Goal: Browse casually: Explore the website without a specific task or goal

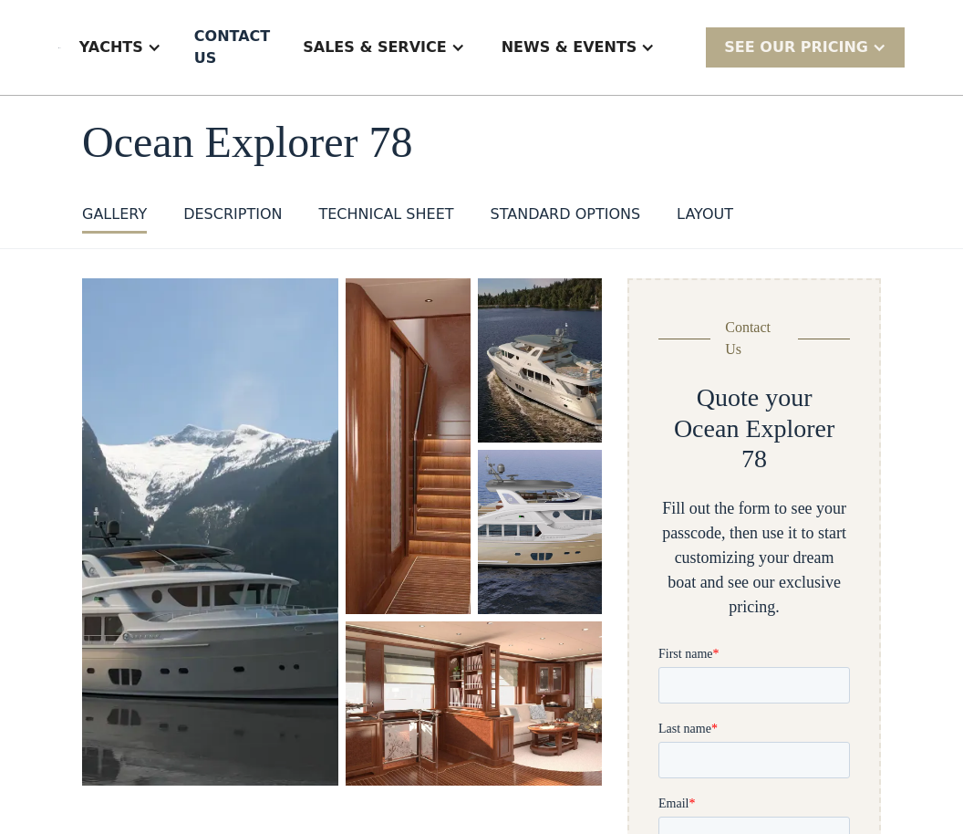
click at [254, 666] on img "open lightbox" at bounding box center [210, 532] width 256 height 507
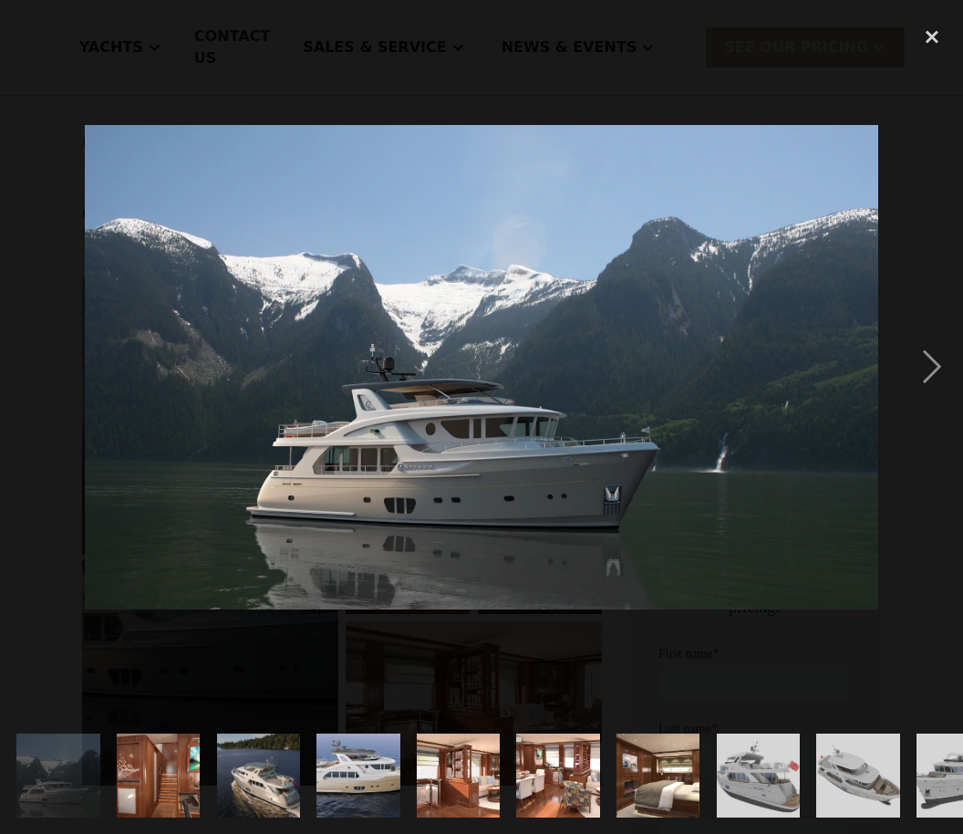
click at [928, 416] on div "next image" at bounding box center [932, 366] width 62 height 700
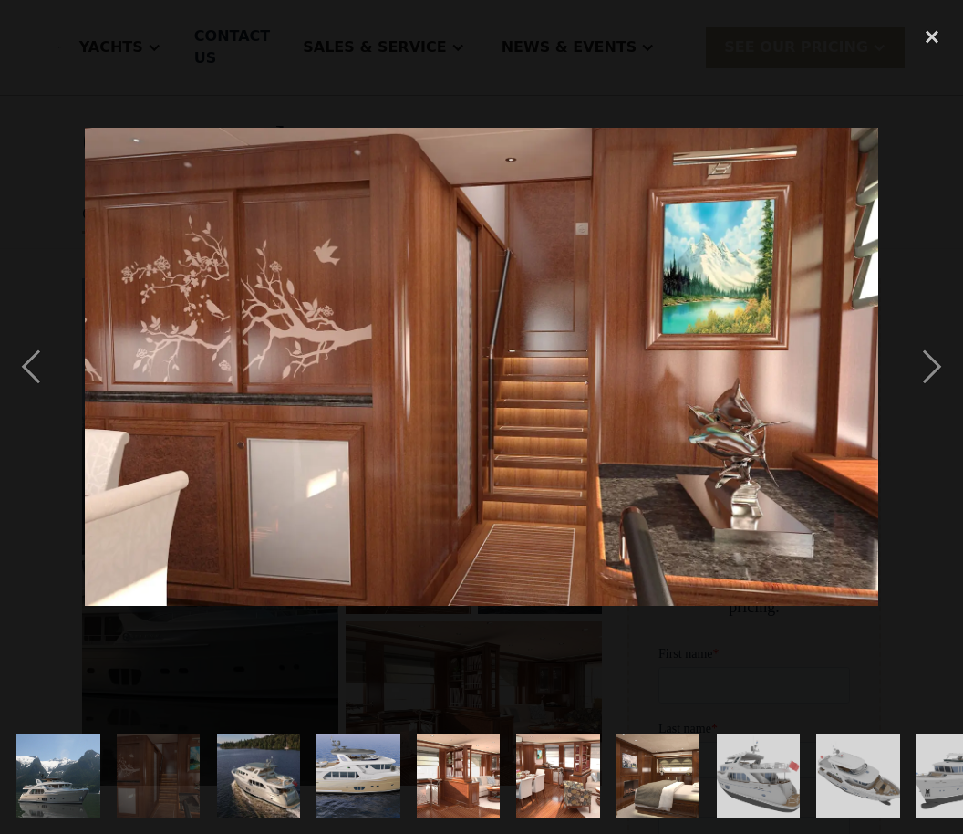
scroll to position [0, 0]
click at [915, 407] on div "next image" at bounding box center [932, 366] width 62 height 700
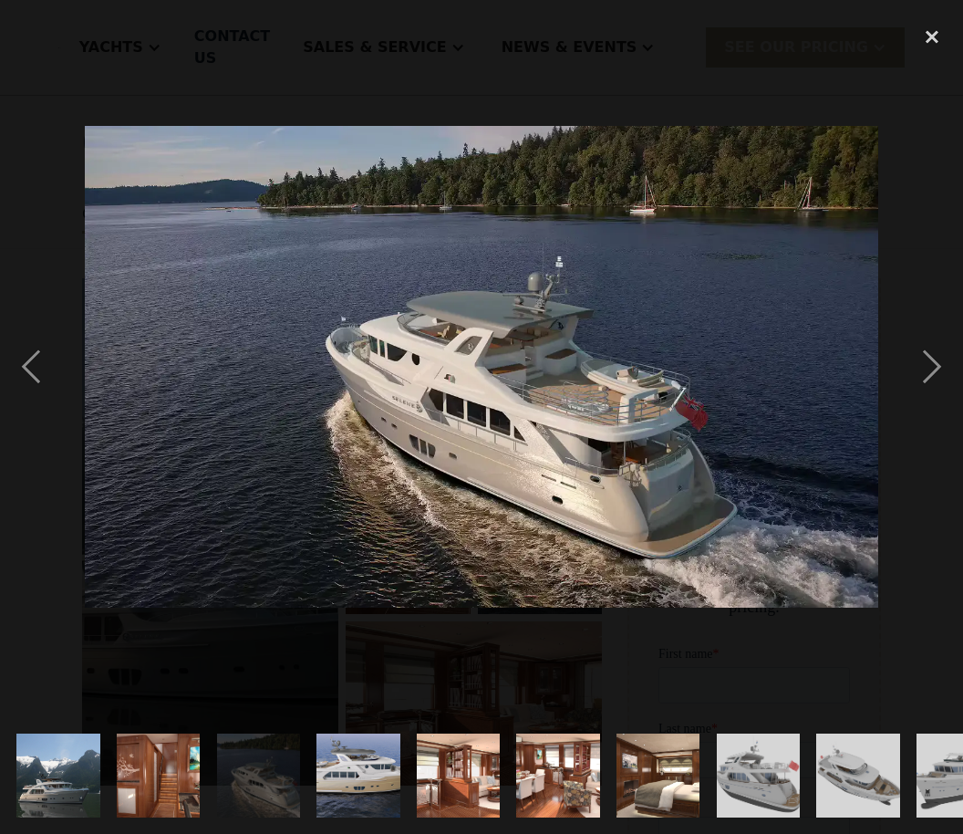
click at [928, 406] on div "next image" at bounding box center [932, 366] width 62 height 700
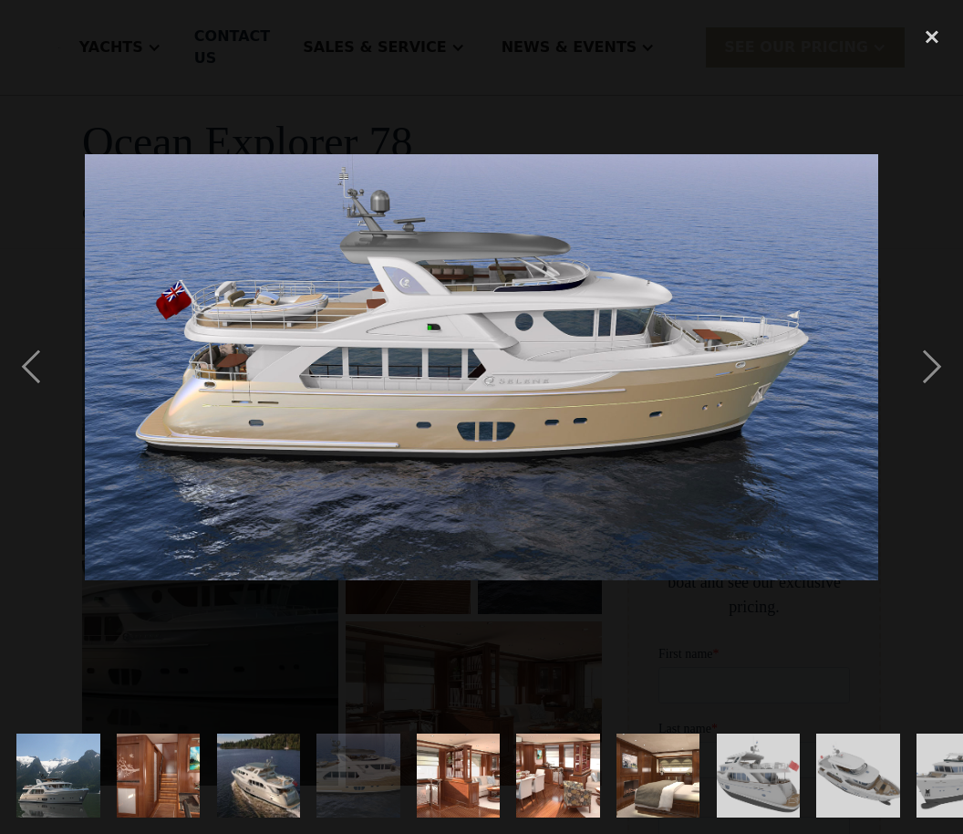
click at [917, 410] on div "next image" at bounding box center [932, 366] width 62 height 700
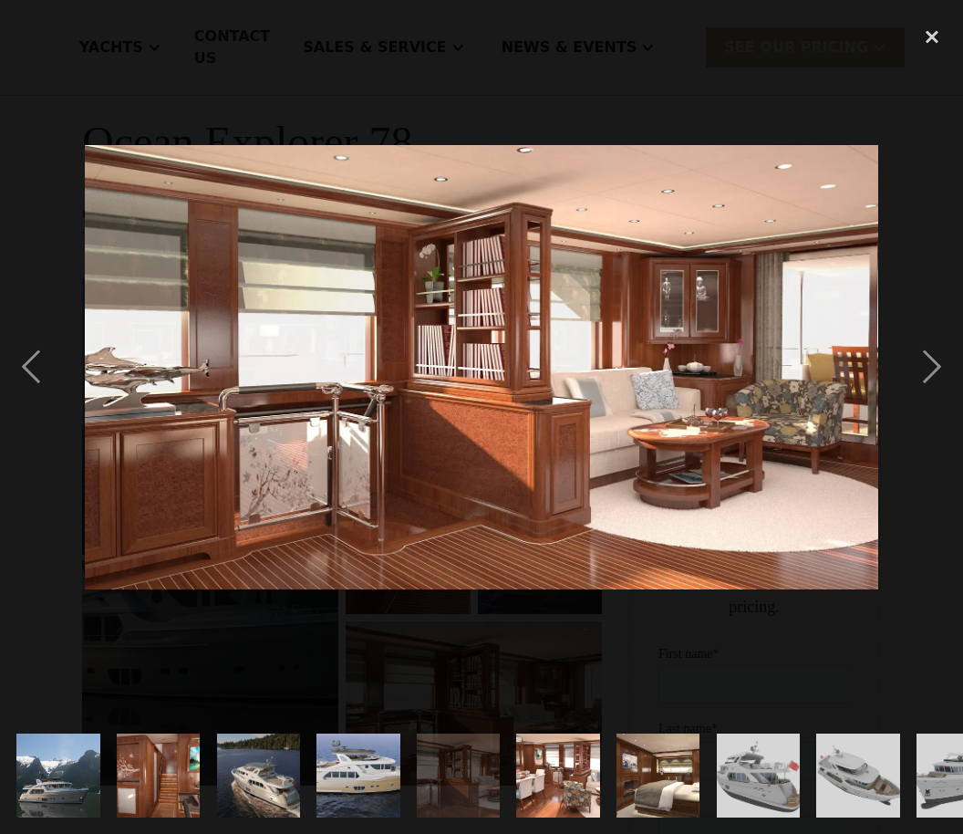
click at [922, 403] on div "next image" at bounding box center [932, 366] width 62 height 700
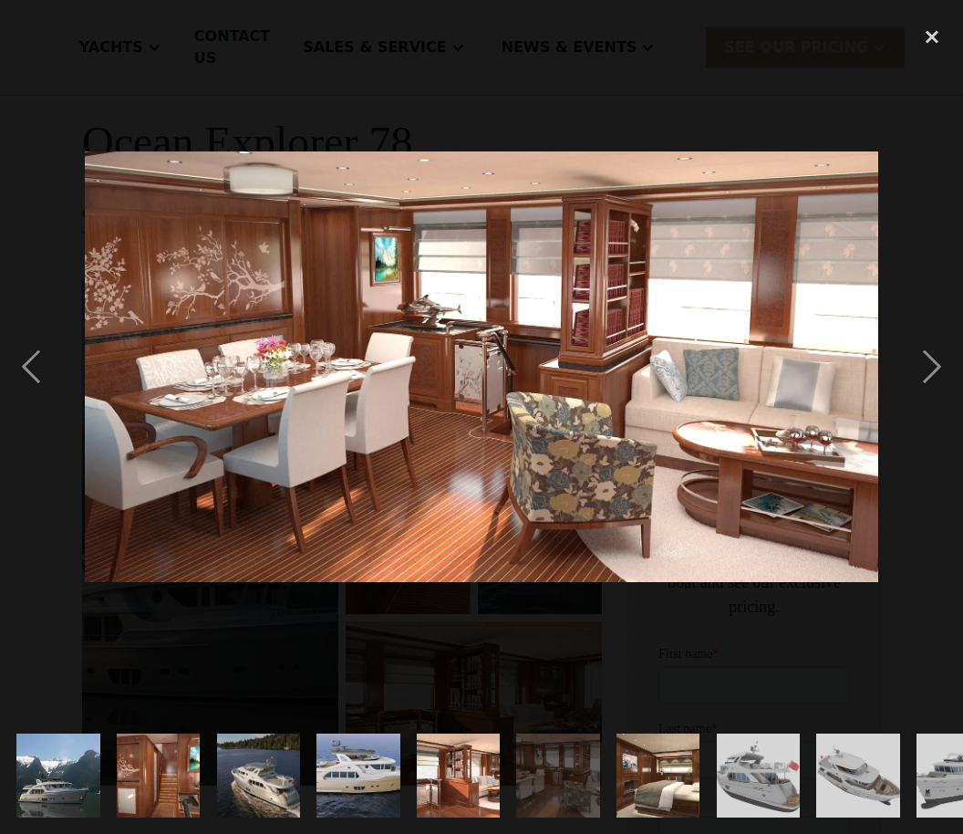
click at [914, 407] on div "next image" at bounding box center [932, 366] width 62 height 700
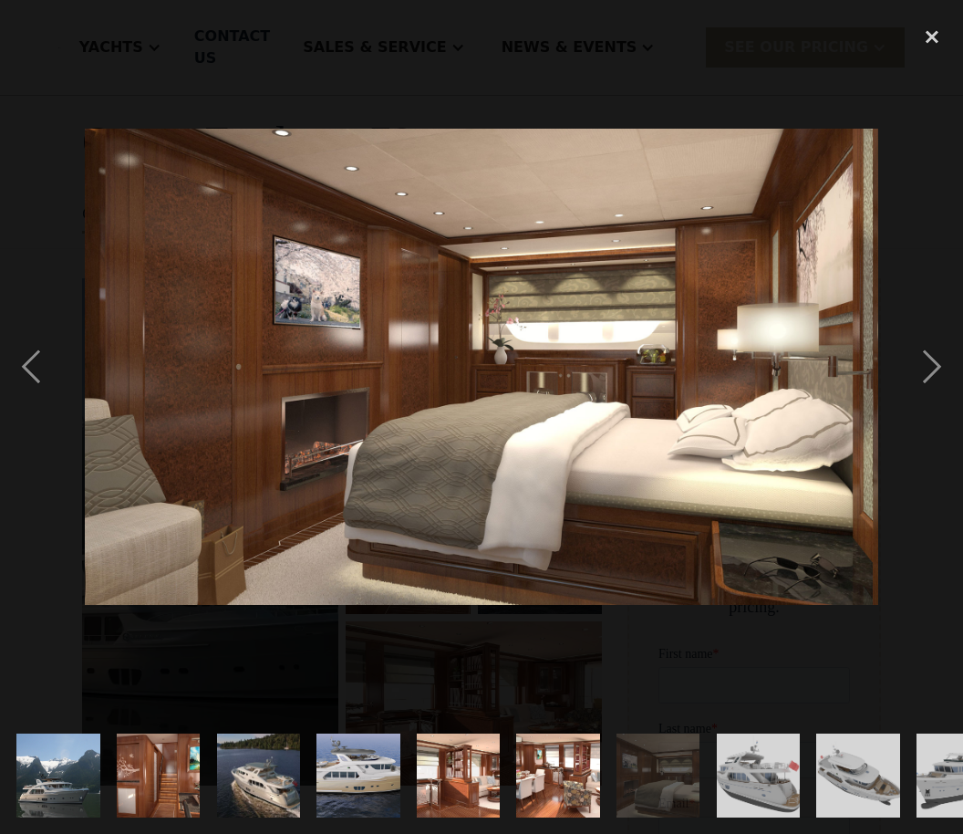
click at [910, 412] on div "next image" at bounding box center [932, 366] width 62 height 700
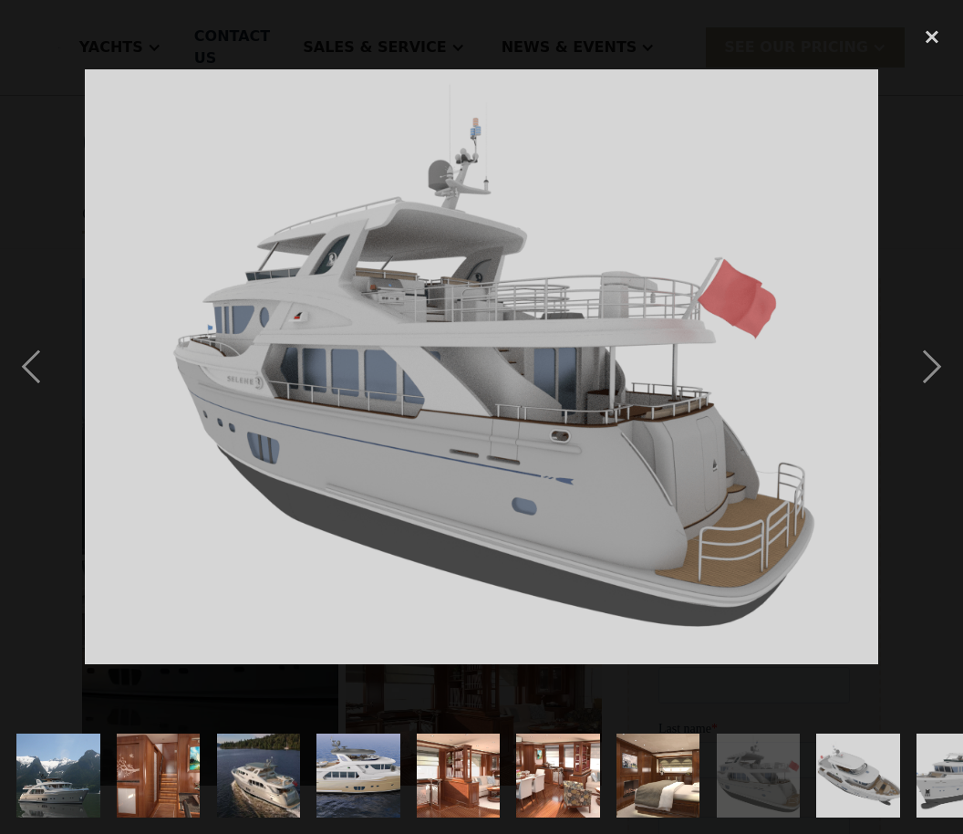
click at [915, 409] on div "next image" at bounding box center [932, 366] width 62 height 700
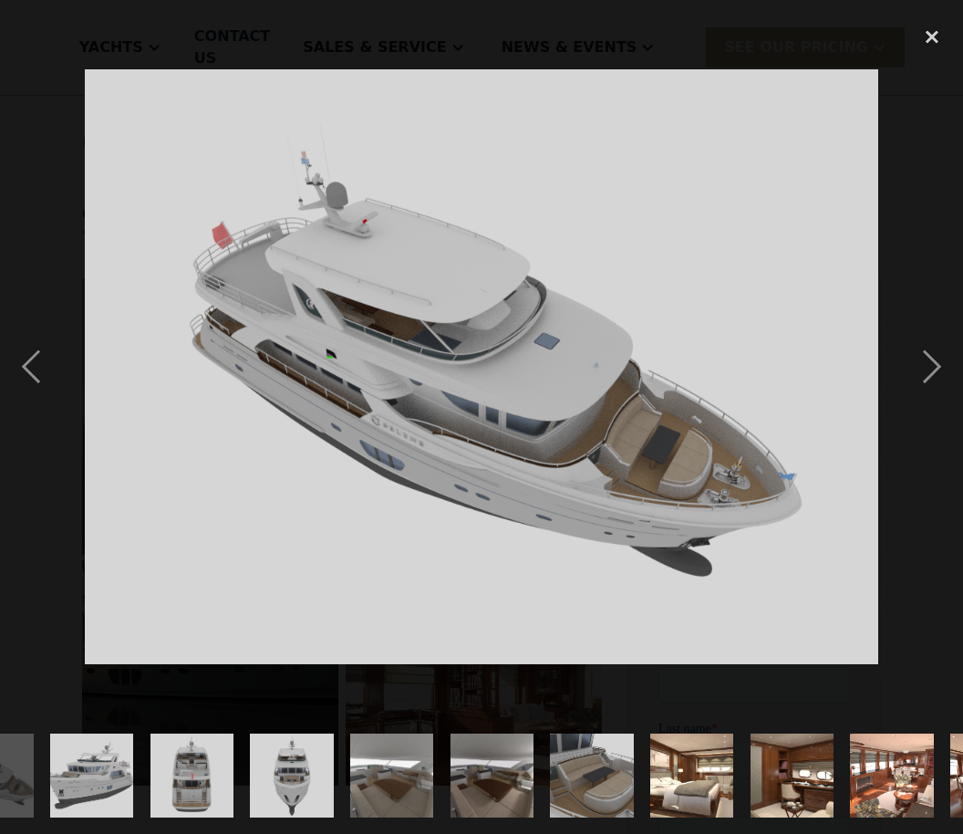
scroll to position [0, 869]
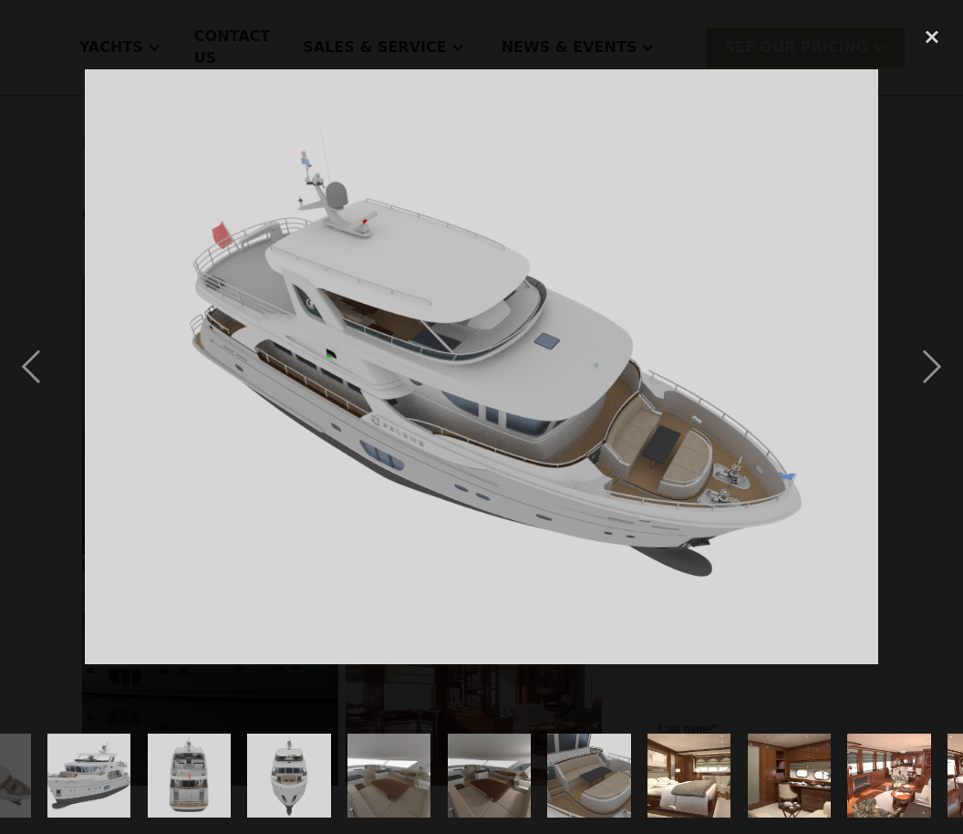
click at [916, 408] on div "next image" at bounding box center [932, 366] width 62 height 700
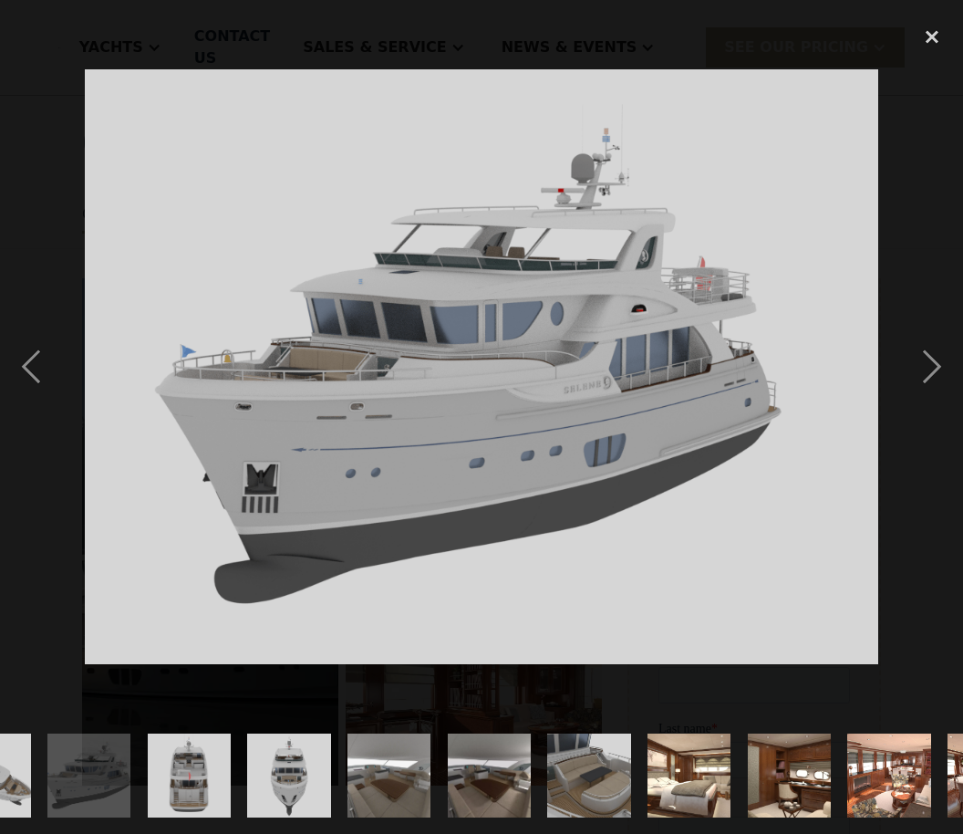
click at [913, 409] on div "next image" at bounding box center [932, 366] width 62 height 700
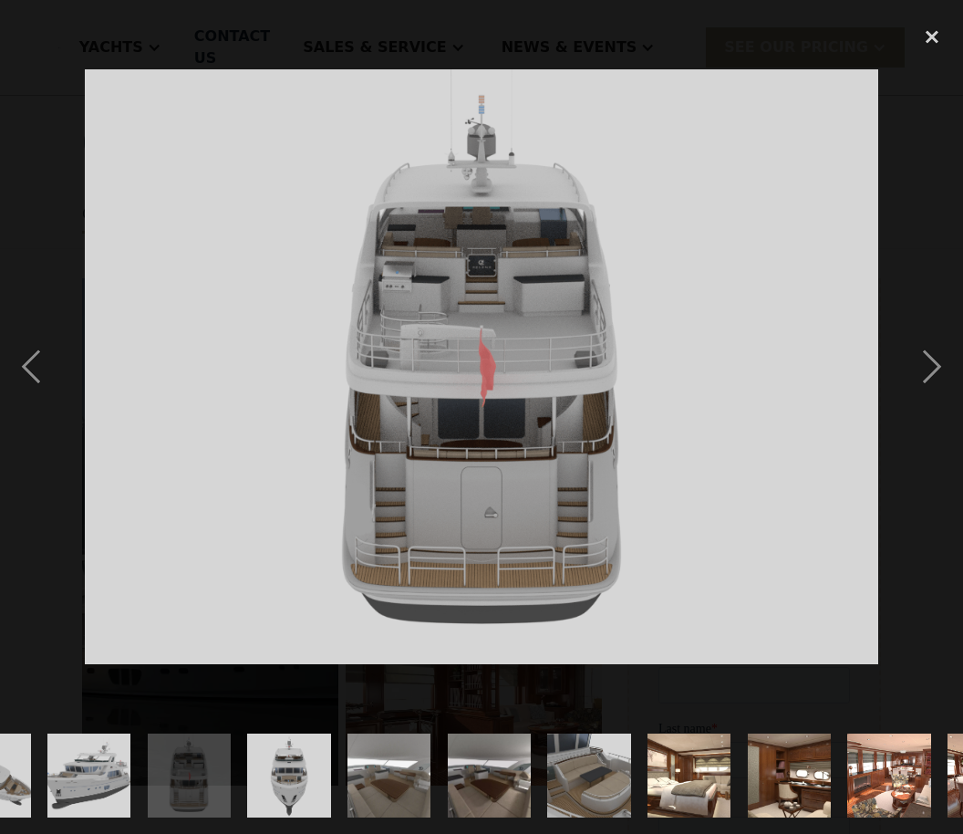
click at [912, 411] on div "next image" at bounding box center [932, 366] width 62 height 700
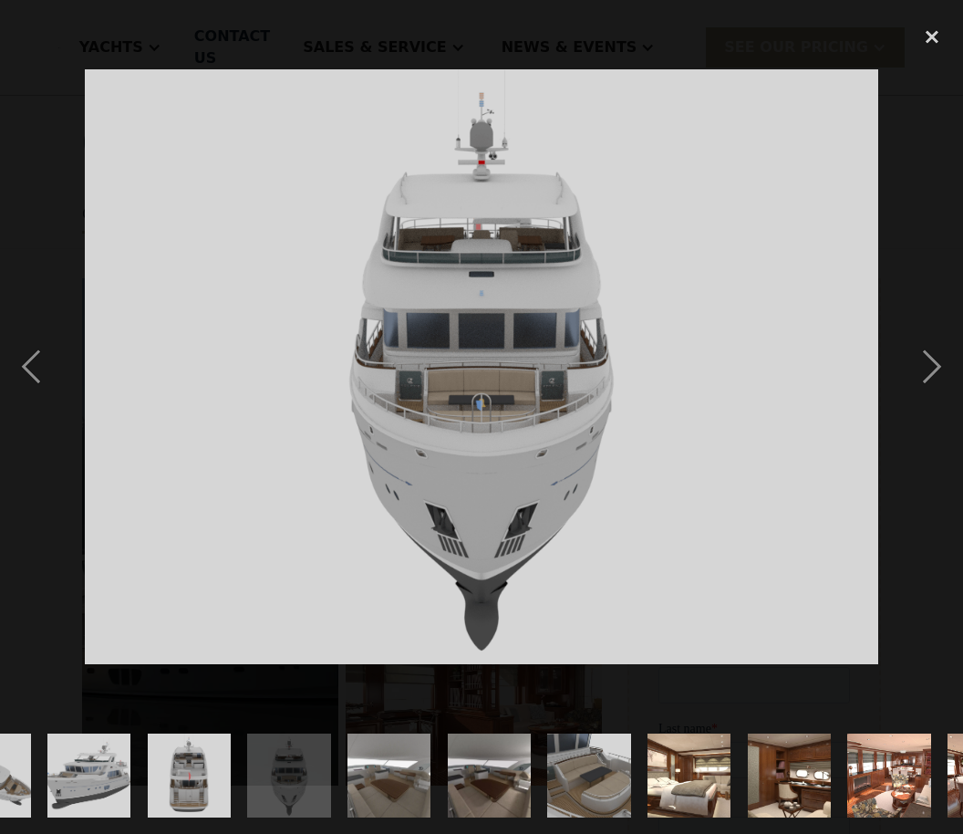
click at [915, 411] on div "next image" at bounding box center [932, 366] width 62 height 700
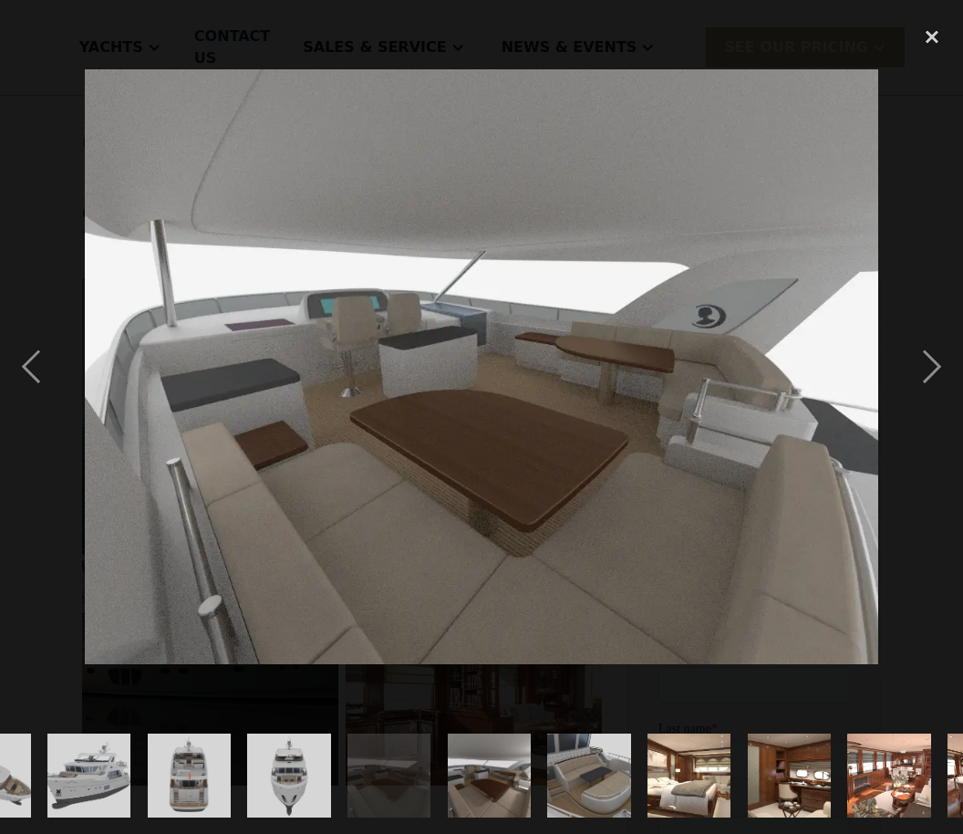
click at [917, 403] on div "next image" at bounding box center [932, 366] width 62 height 700
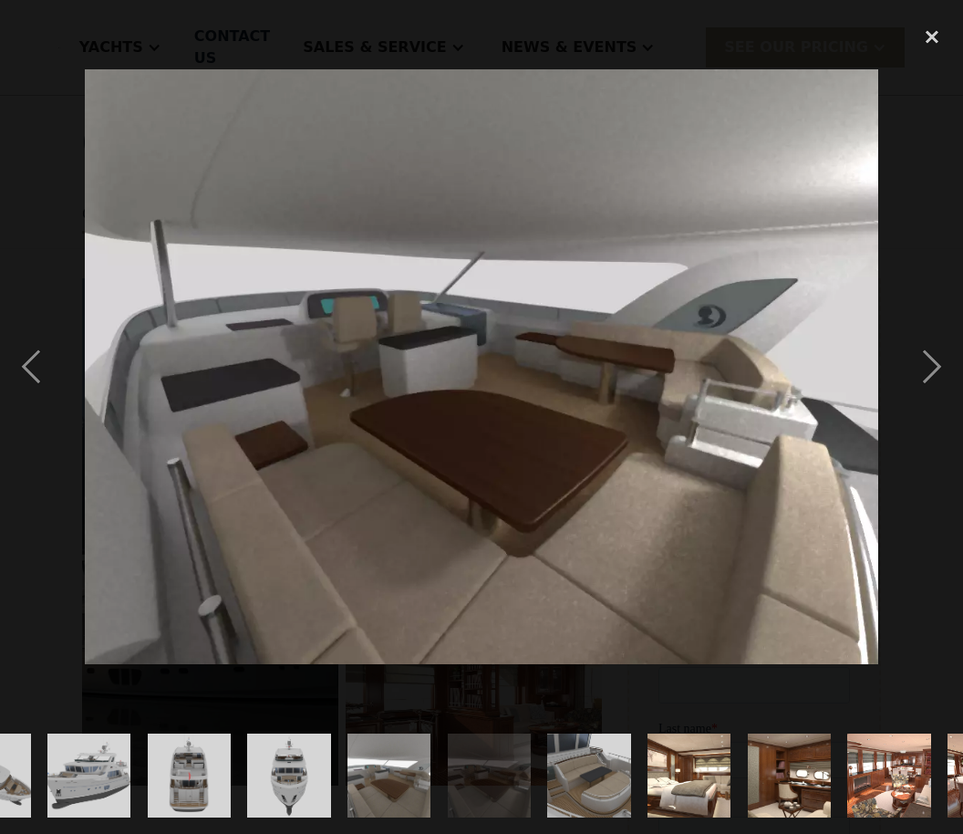
click at [928, 402] on div "next image" at bounding box center [932, 366] width 62 height 700
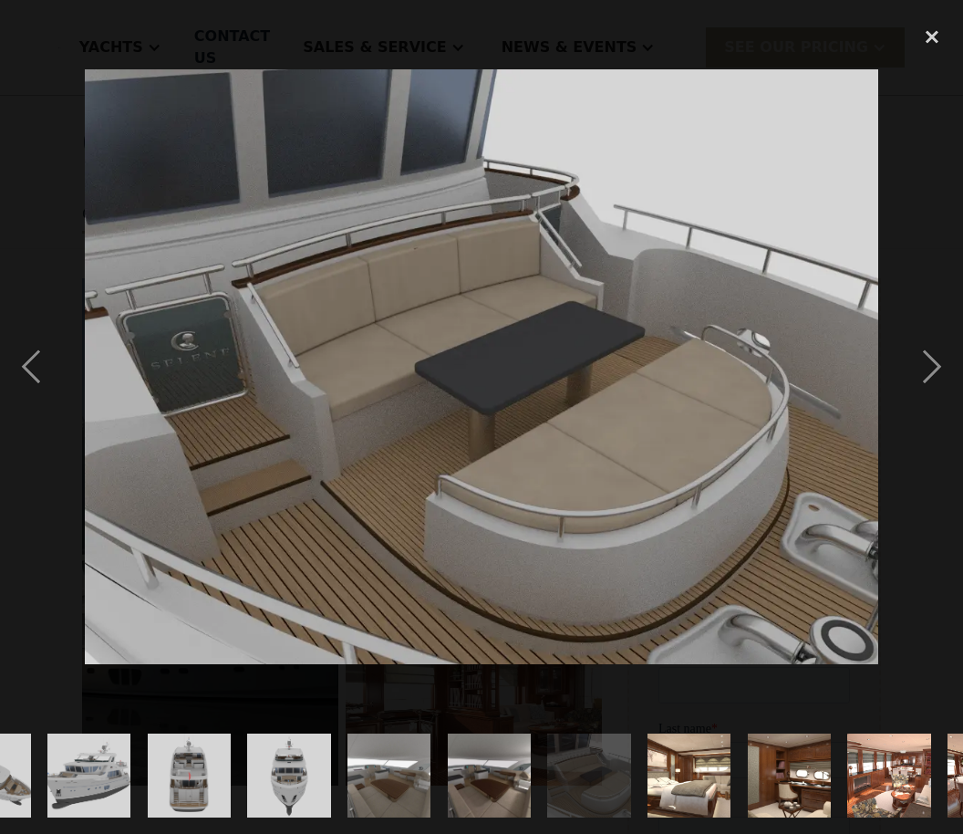
click at [915, 409] on div "next image" at bounding box center [932, 366] width 62 height 700
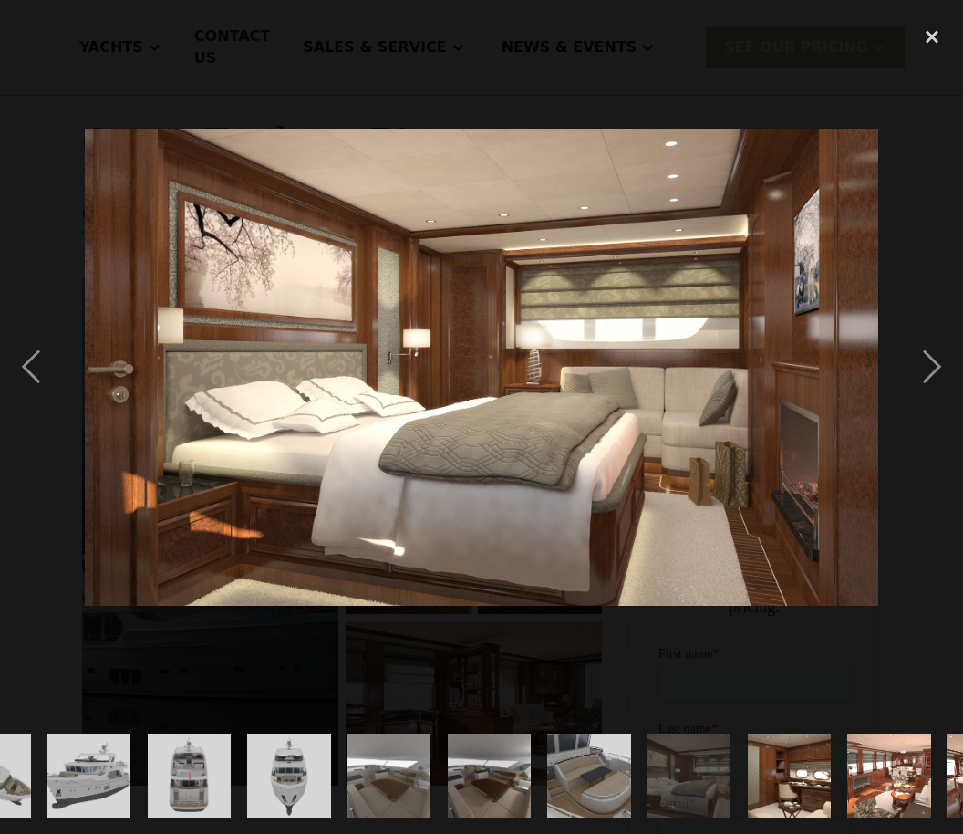
click at [921, 402] on div "next image" at bounding box center [932, 366] width 62 height 700
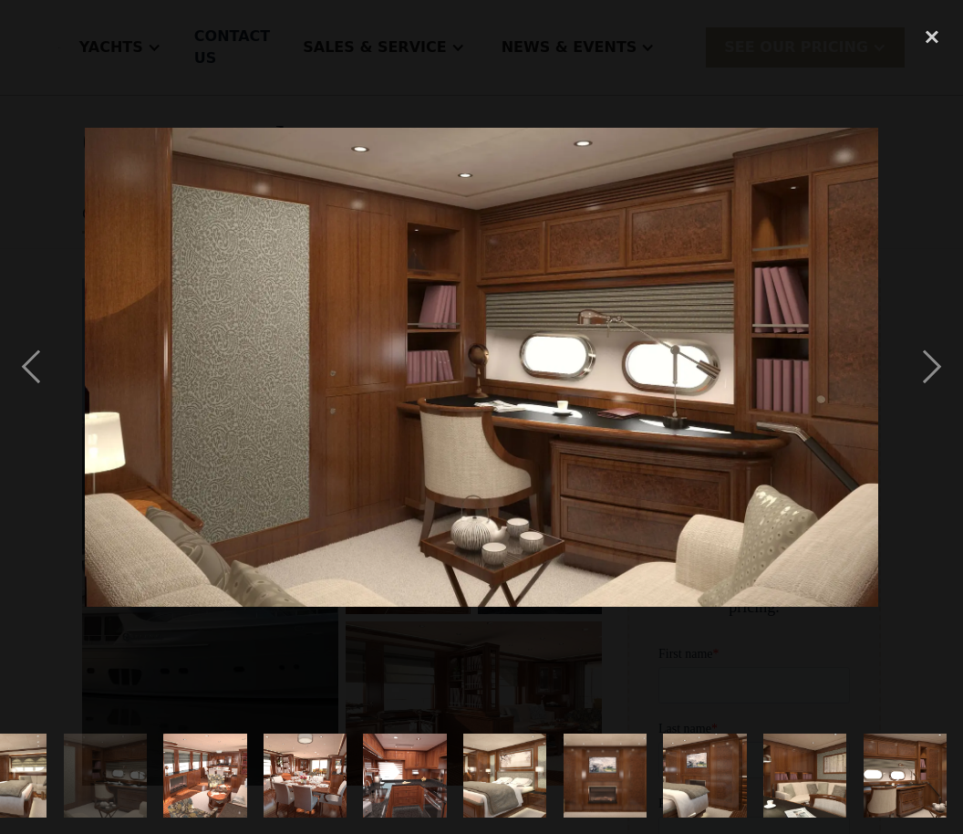
scroll to position [0, 1730]
click at [906, 414] on div "next image" at bounding box center [932, 366] width 62 height 700
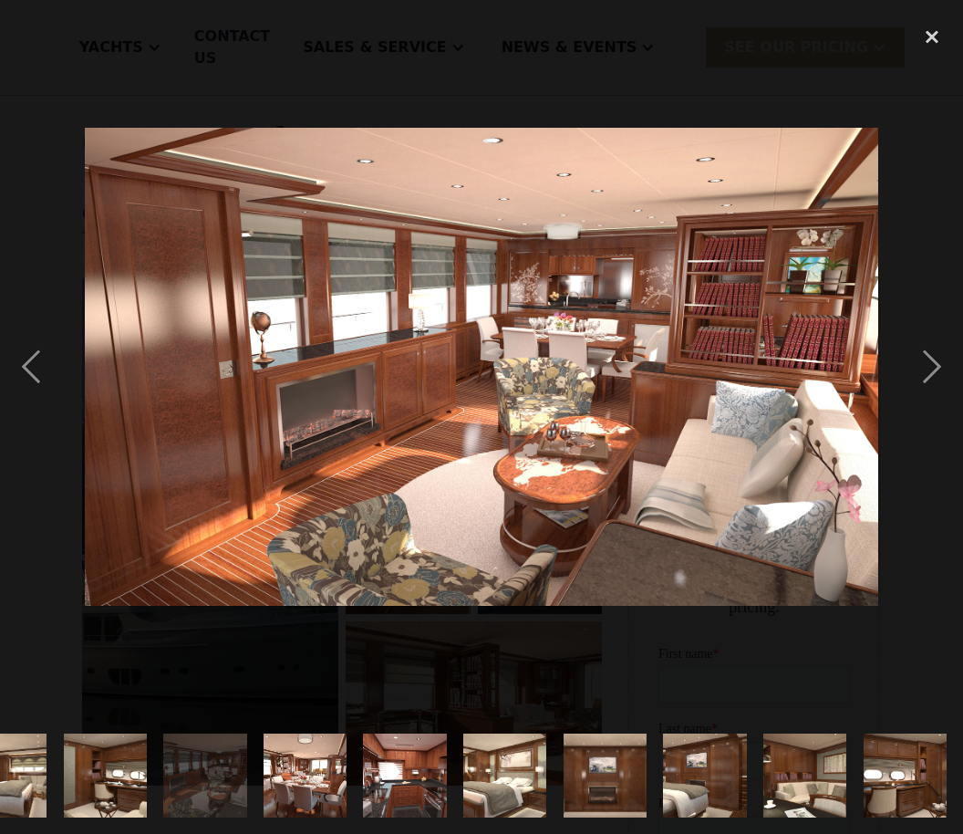
click at [911, 411] on div "next image" at bounding box center [932, 366] width 62 height 700
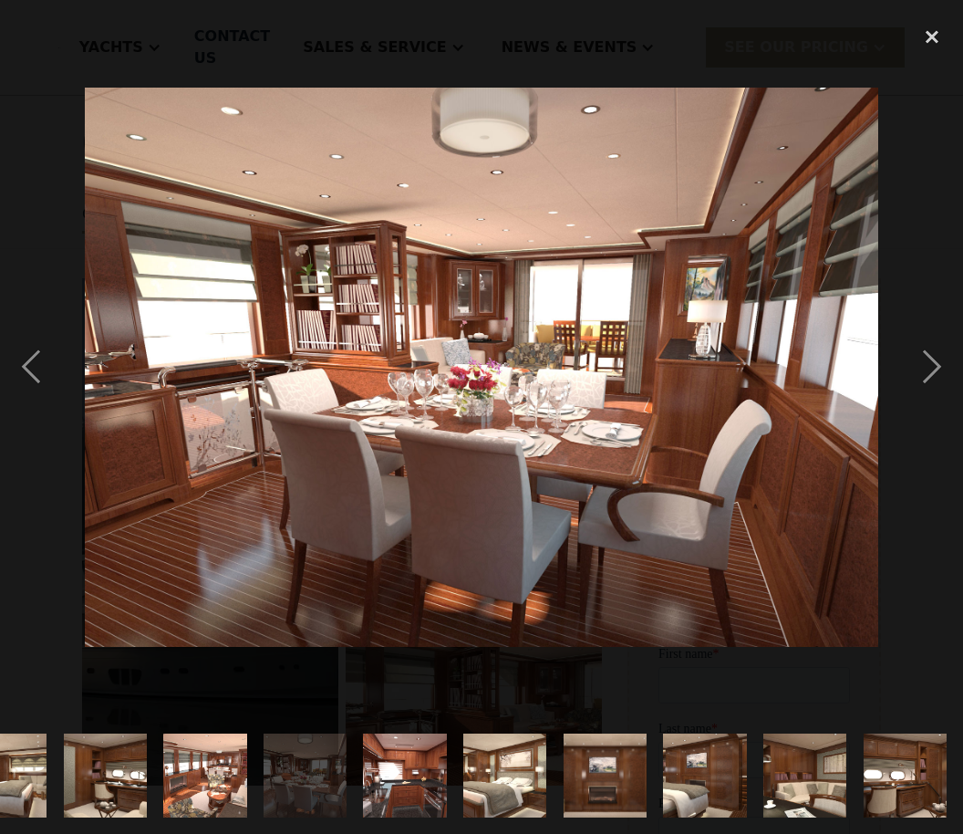
click at [911, 425] on div "next image" at bounding box center [932, 366] width 62 height 700
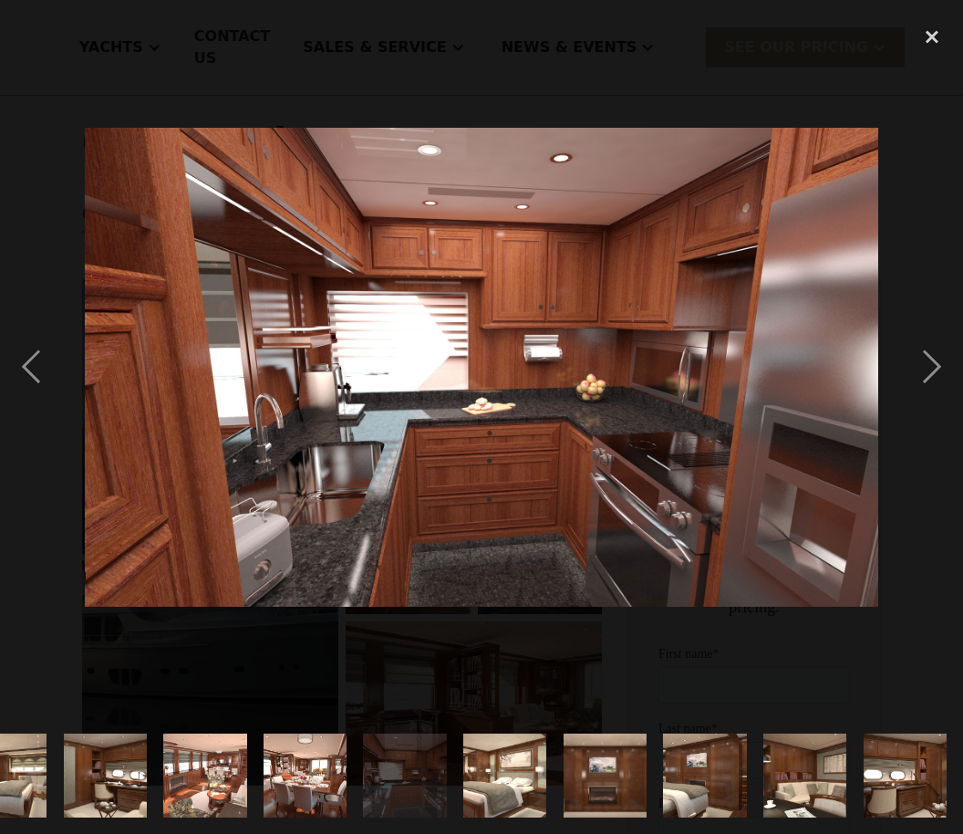
click at [917, 403] on div "next image" at bounding box center [932, 366] width 62 height 700
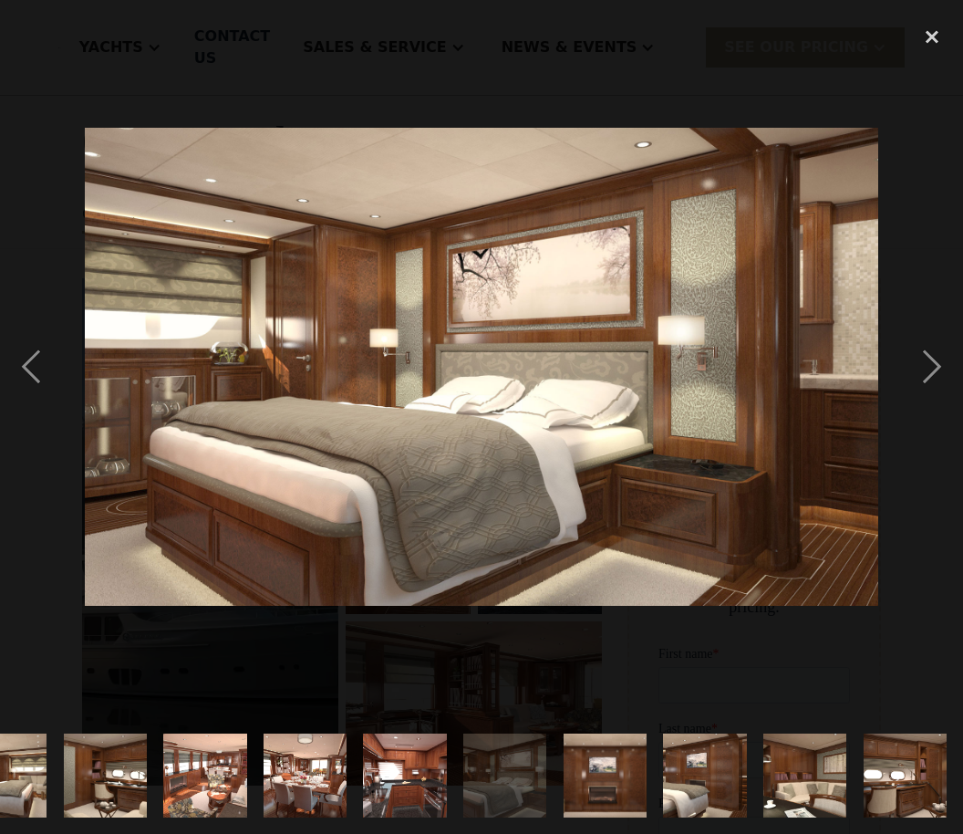
click at [922, 417] on div "next image" at bounding box center [932, 366] width 62 height 700
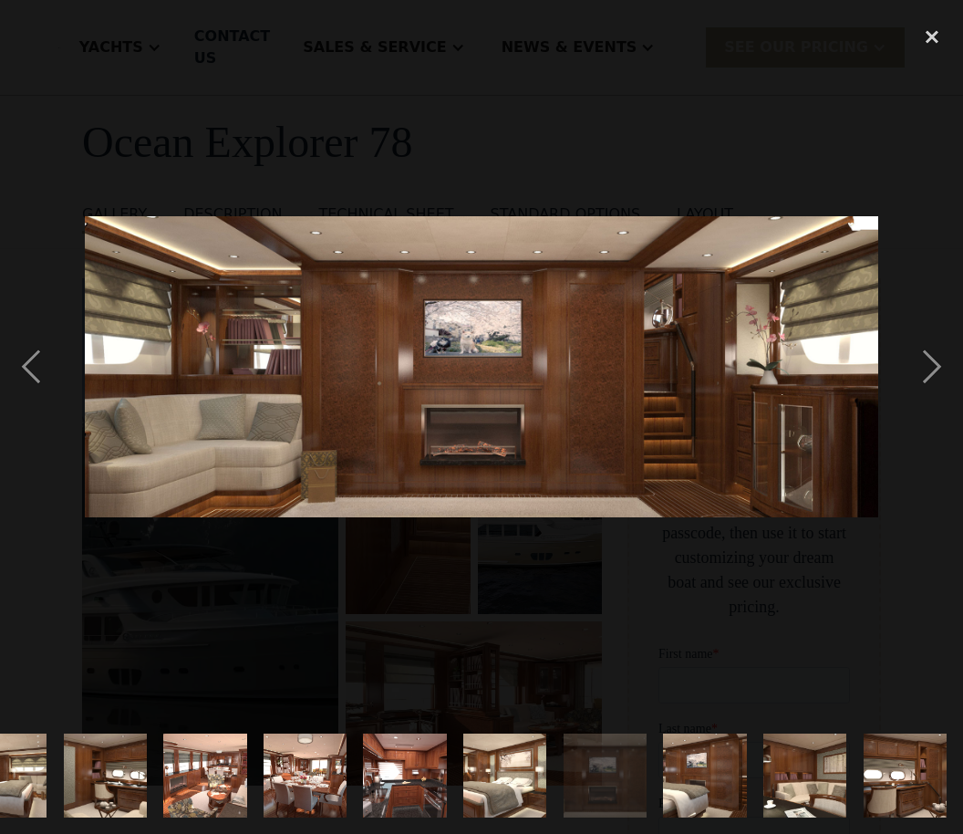
click at [916, 421] on div "next image" at bounding box center [932, 366] width 62 height 700
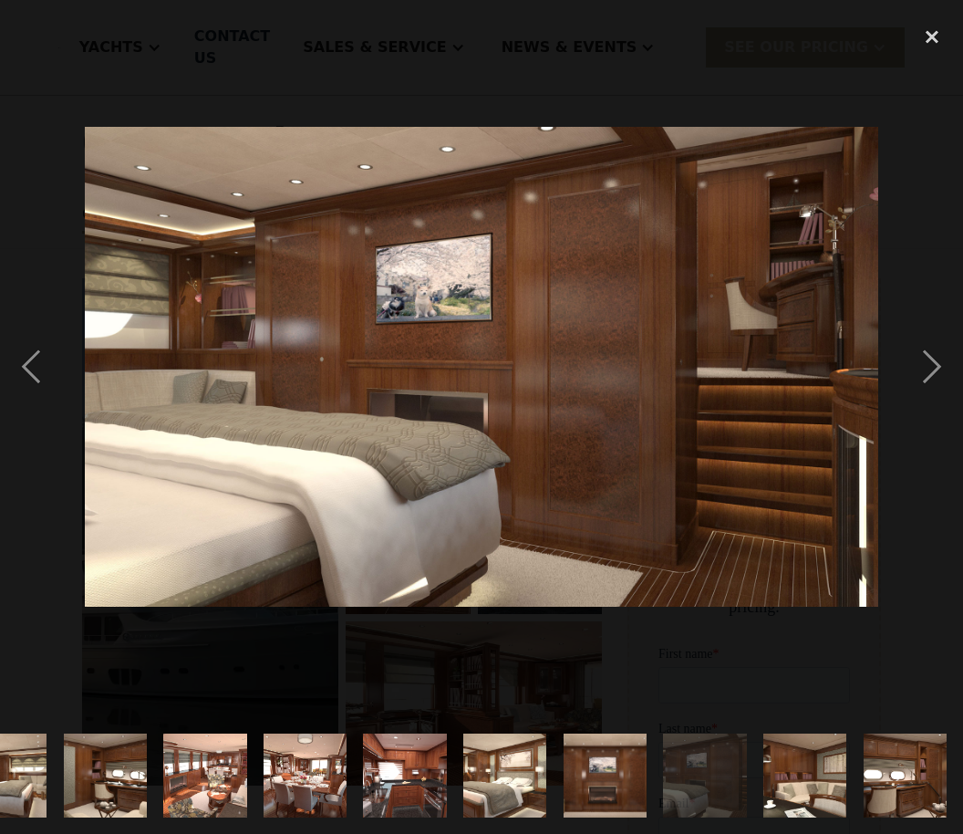
click at [926, 412] on div "next image" at bounding box center [932, 366] width 62 height 700
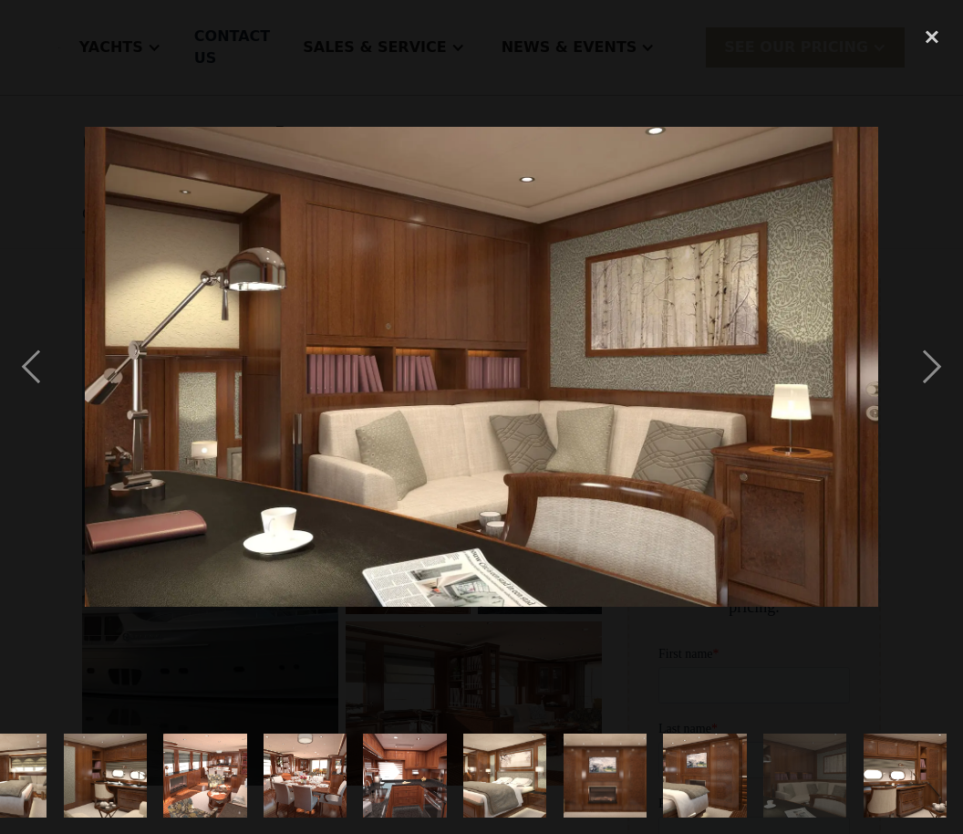
click at [907, 420] on div "next image" at bounding box center [932, 366] width 62 height 700
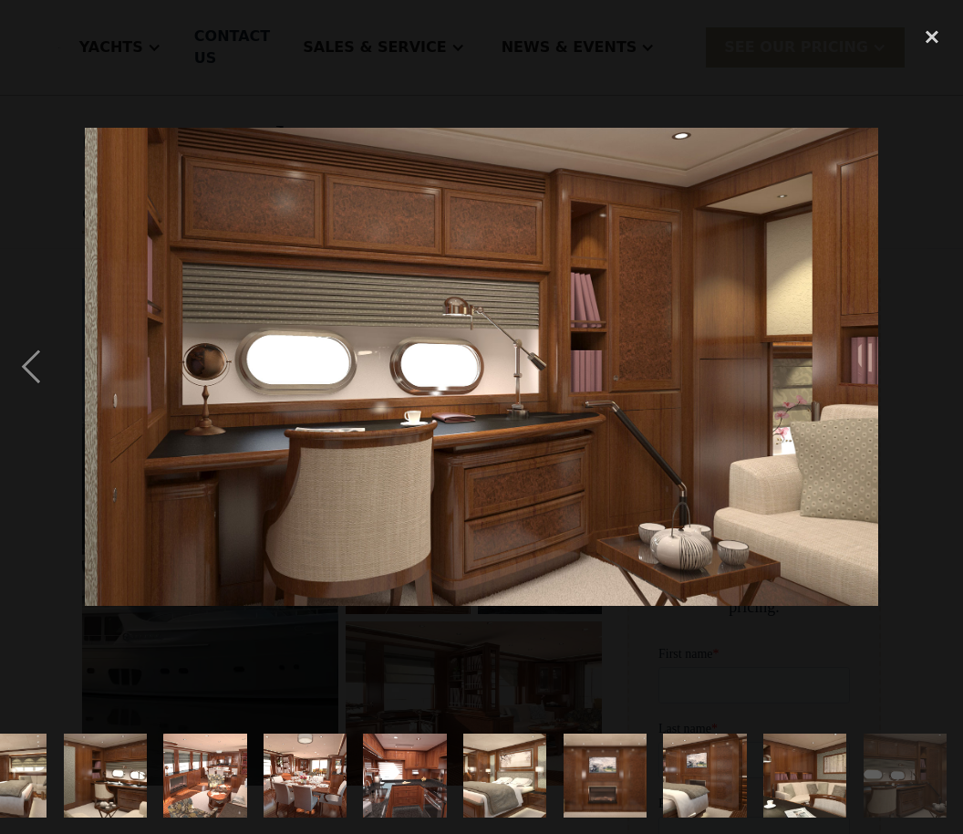
scroll to position [0, 1744]
click at [909, 419] on div "next image" at bounding box center [932, 366] width 62 height 700
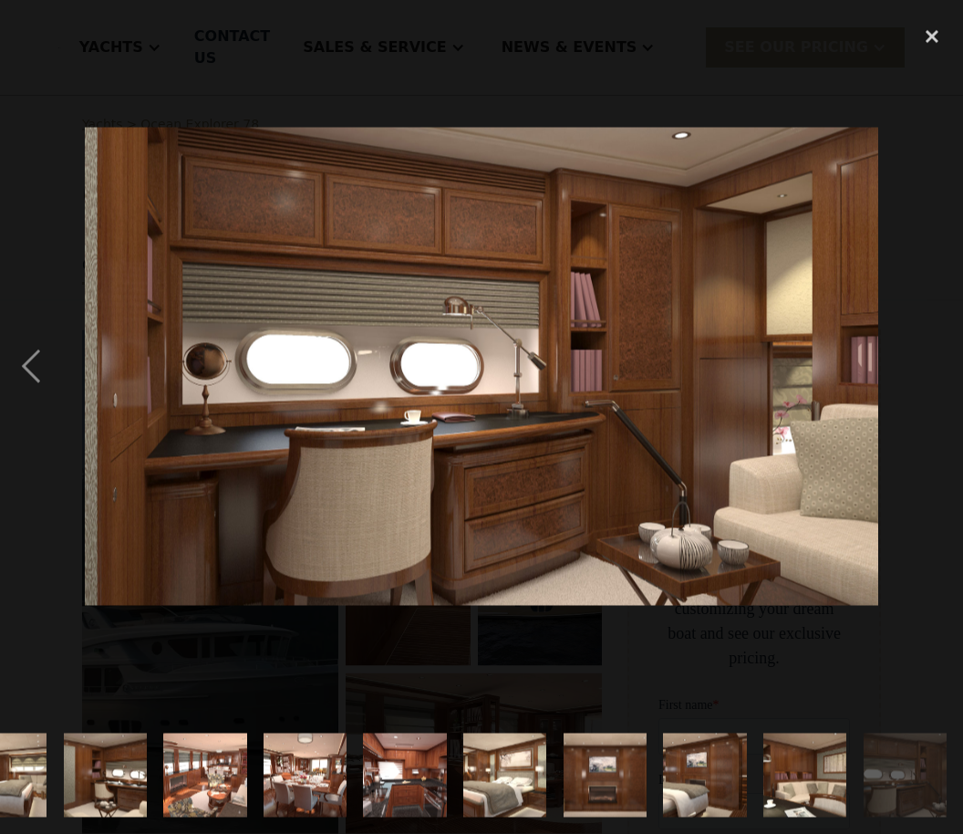
scroll to position [29, 0]
